Goal: Information Seeking & Learning: Learn about a topic

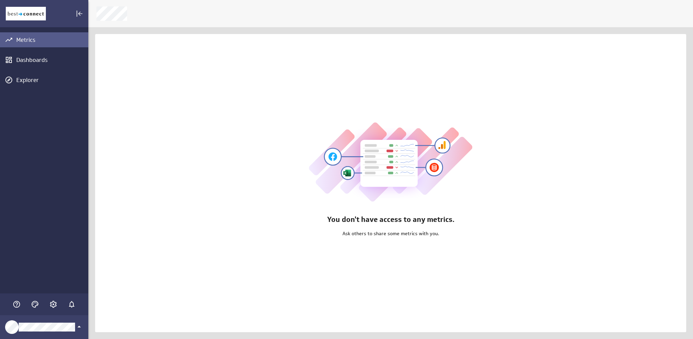
scroll to position [349, 616]
click at [53, 304] on icon "Account and settings" at bounding box center [54, 304] width 2 height 2
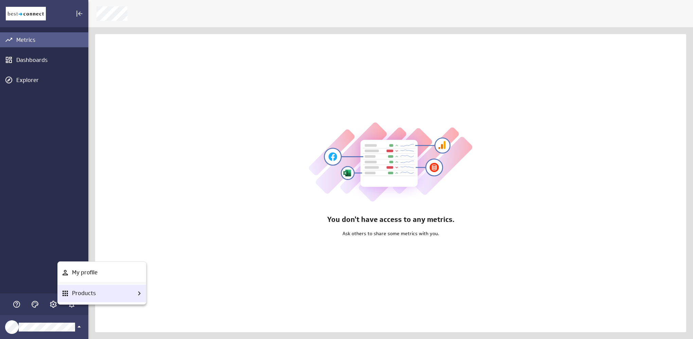
click at [81, 292] on p "Products" at bounding box center [84, 293] width 24 height 8
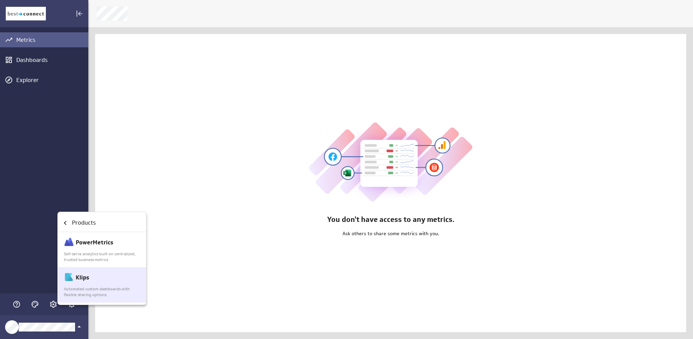
click at [83, 286] on p "Automated custom dashboards with flexible sharing options." at bounding box center [102, 292] width 77 height 12
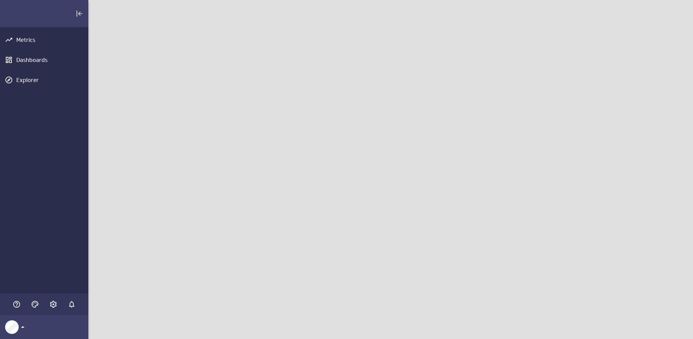
scroll to position [349, 616]
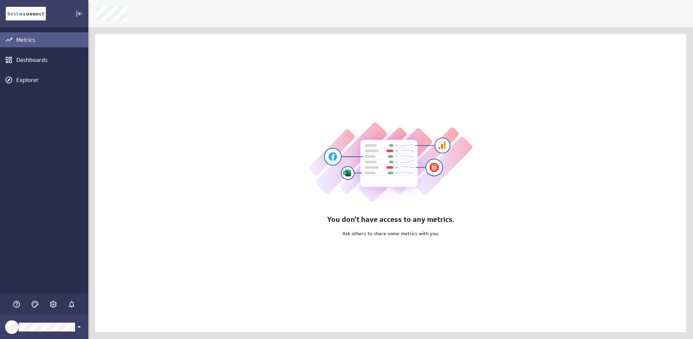
scroll to position [349, 616]
click at [57, 302] on icon "Account and settings" at bounding box center [53, 304] width 8 height 8
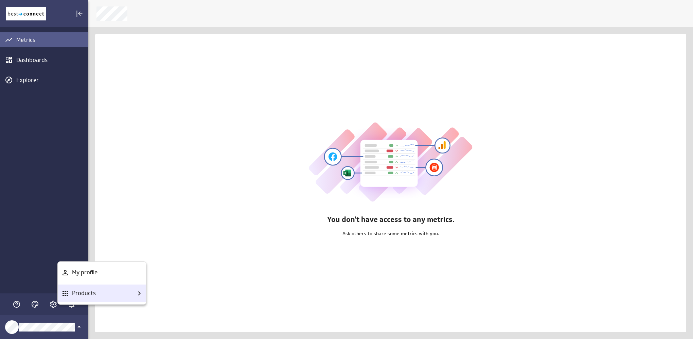
click at [81, 298] on div "Products" at bounding box center [102, 293] width 88 height 18
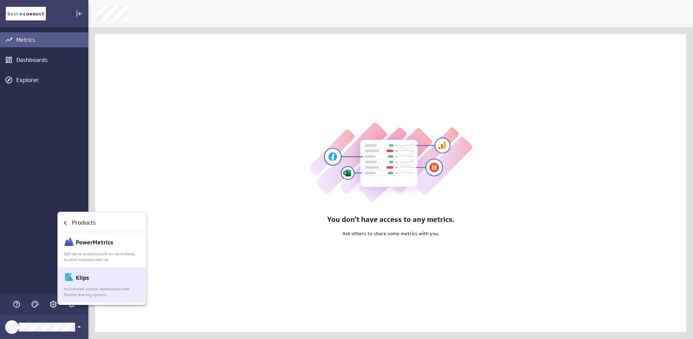
click at [88, 276] on p "Klips" at bounding box center [82, 277] width 13 height 8
